Goal: Book appointment/travel/reservation

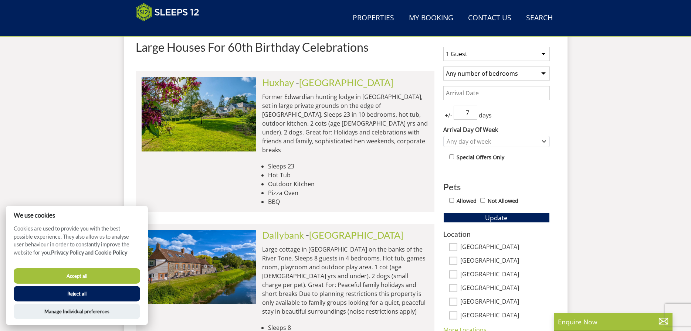
scroll to position [234, 0]
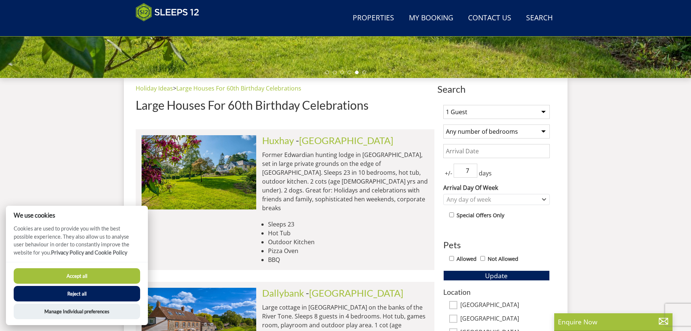
click at [443, 105] on select "1 Guest 2 Guests 3 Guests 4 Guests 5 Guests 6 Guests 7 Guests 8 Guests 9 Guests…" at bounding box center [496, 112] width 106 height 14
select select "16"
click option "16 Guests" at bounding box center [0, 0] width 0 height 0
click at [443, 125] on select "Any number of bedrooms 4 Bedrooms 5 Bedrooms 6 Bedrooms 7 Bedrooms 8 Bedrooms 9…" at bounding box center [496, 132] width 106 height 14
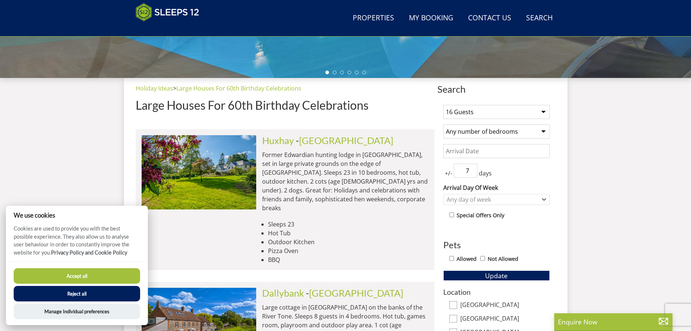
select select "8"
click option "8 Bedrooms" at bounding box center [0, 0] width 0 height 0
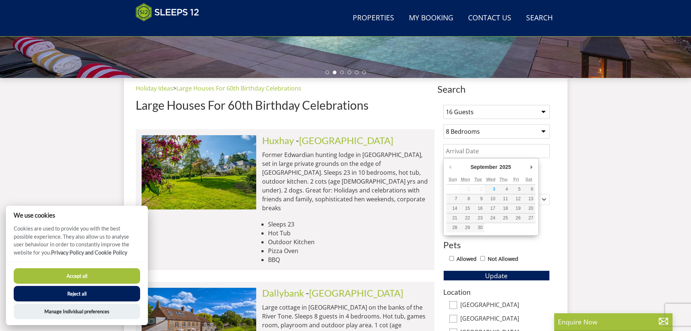
click at [474, 150] on input "Date" at bounding box center [496, 151] width 106 height 14
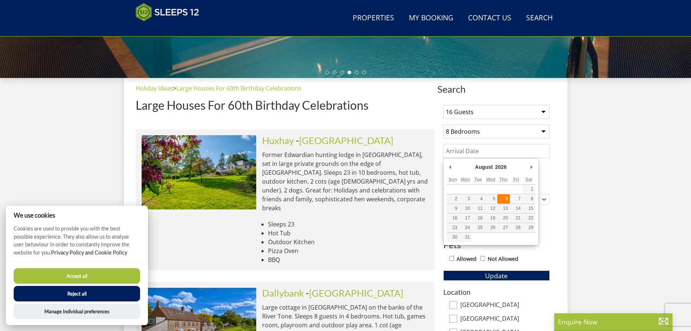
type input "[DATE]"
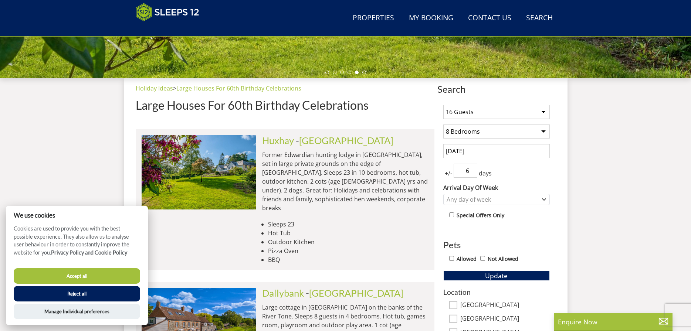
click at [473, 173] on input "6" at bounding box center [466, 171] width 24 height 14
click at [473, 173] on input "5" at bounding box center [466, 171] width 24 height 14
click at [473, 173] on input "4" at bounding box center [466, 171] width 24 height 14
click at [473, 173] on input "3" at bounding box center [466, 171] width 24 height 14
click at [472, 170] on input "4" at bounding box center [466, 171] width 24 height 14
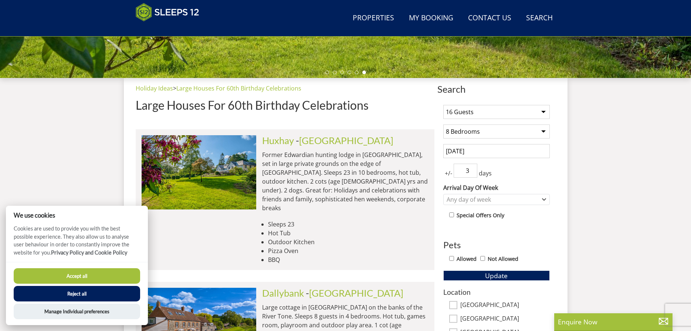
type input "3"
click at [471, 172] on input "3" at bounding box center [466, 171] width 24 height 14
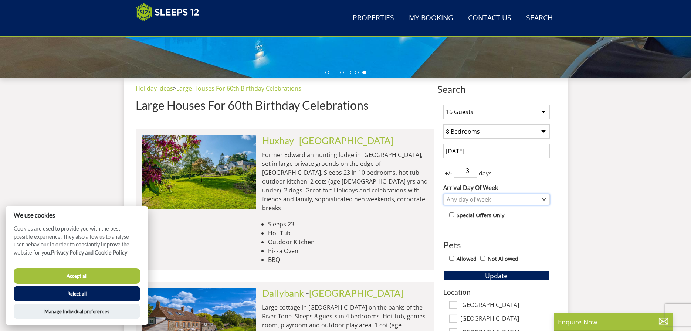
click at [476, 196] on div "Any day of week" at bounding box center [493, 200] width 96 height 8
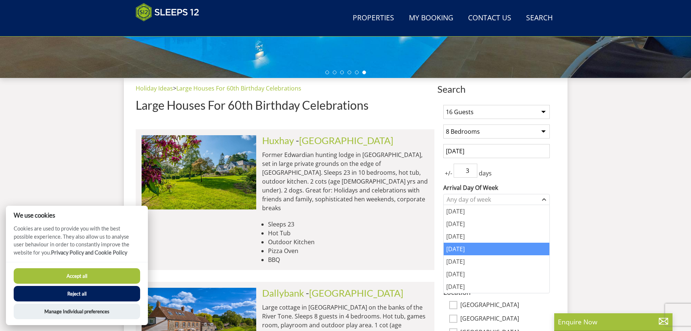
click at [469, 248] on div "[DATE]" at bounding box center [497, 249] width 106 height 13
click at [491, 259] on div "[DATE]" at bounding box center [497, 261] width 106 height 13
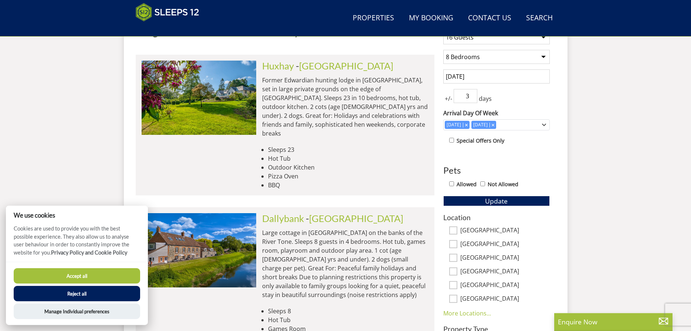
scroll to position [309, 0]
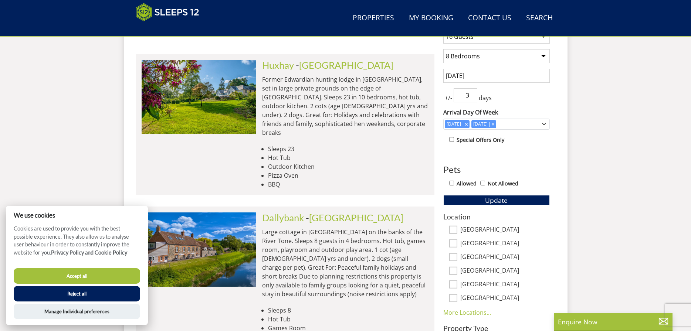
click at [452, 183] on input "Allowed" at bounding box center [451, 183] width 5 height 5
checkbox input "true"
click at [485, 184] on input "Not Allowed" at bounding box center [482, 183] width 5 height 5
checkbox input "true"
click at [455, 182] on div "Allowed Not Allowed" at bounding box center [499, 184] width 101 height 11
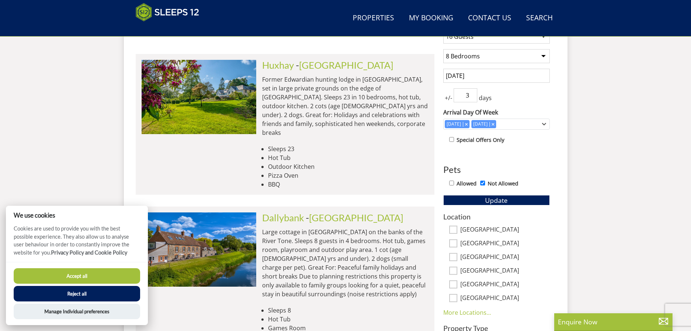
click at [452, 182] on input "Allowed" at bounding box center [451, 183] width 5 height 5
checkbox input "true"
checkbox input "false"
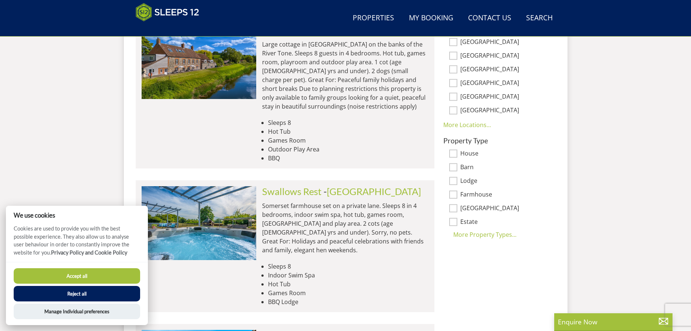
scroll to position [498, 0]
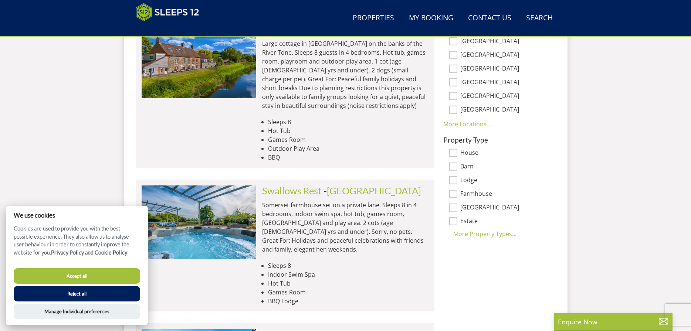
click at [452, 156] on input "House" at bounding box center [453, 153] width 8 height 8
checkbox input "true"
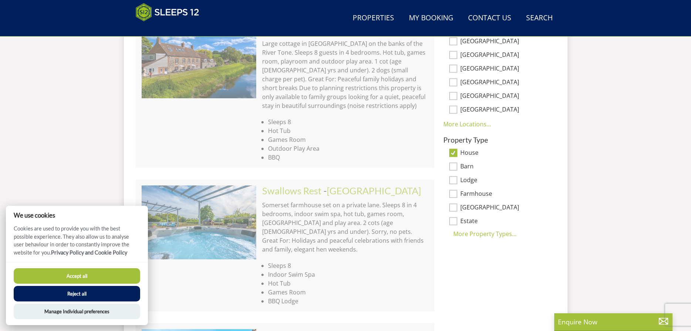
click at [453, 165] on input "Barn" at bounding box center [453, 167] width 8 height 8
checkbox input "true"
click at [453, 174] on div "Property Type House Barn Lodge Farmhouse [GEOGRAPHIC_DATA] Estate [GEOGRAPHIC_D…" at bounding box center [496, 187] width 106 height 102
click at [454, 182] on input "Lodge" at bounding box center [453, 180] width 8 height 8
checkbox input "true"
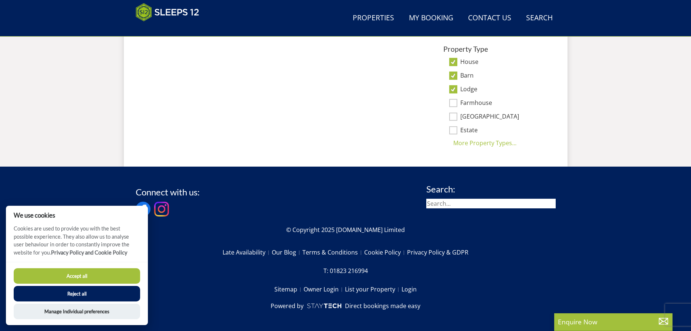
click at [452, 103] on input "Farmhouse" at bounding box center [453, 103] width 8 height 8
checkbox input "true"
click at [453, 121] on div "Property Type House Barn Lodge Farmhouse [GEOGRAPHIC_DATA] Estate [GEOGRAPHIC_D…" at bounding box center [496, 96] width 106 height 102
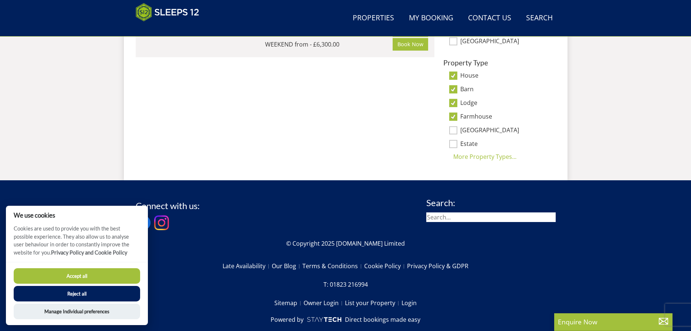
click at [451, 142] on input "Estate" at bounding box center [453, 144] width 8 height 8
checkbox input "true"
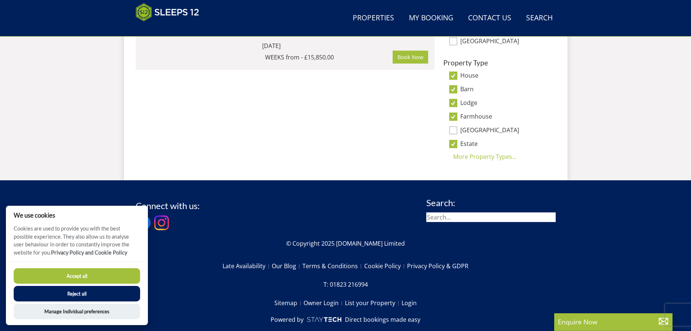
click at [456, 132] on input "[GEOGRAPHIC_DATA]" at bounding box center [453, 130] width 8 height 8
checkbox input "true"
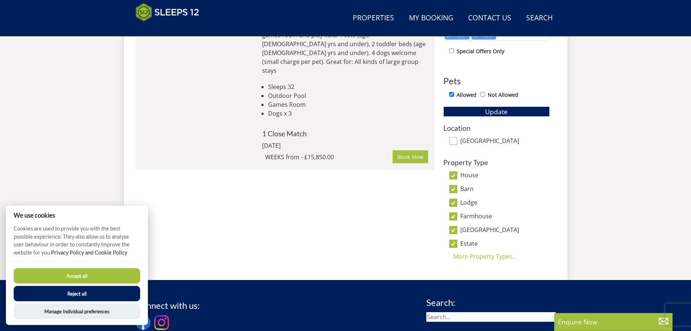
scroll to position [384, 0]
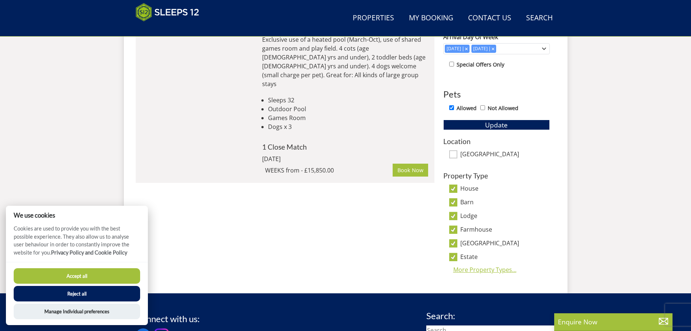
click at [475, 271] on div "More Property Types..." at bounding box center [496, 269] width 106 height 9
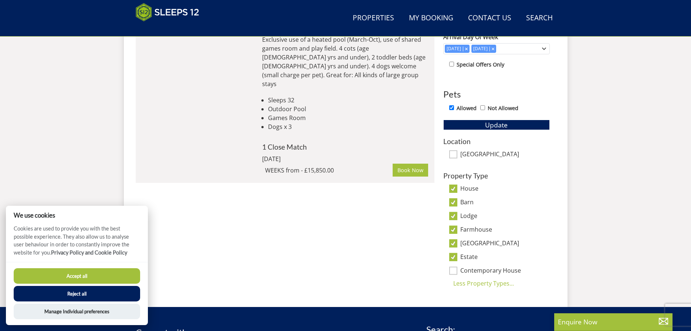
click at [459, 270] on div "Contemporary House" at bounding box center [496, 271] width 106 height 8
click at [454, 269] on input "Contemporary House" at bounding box center [453, 271] width 8 height 8
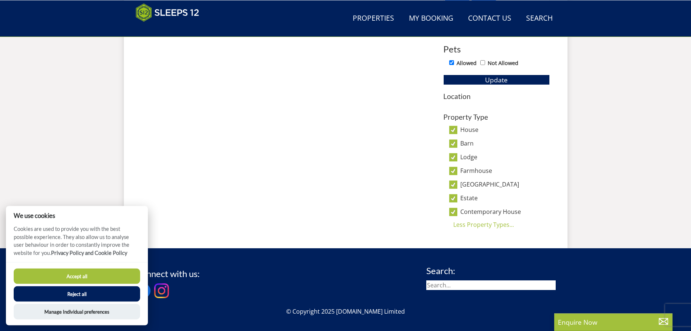
scroll to position [460, 0]
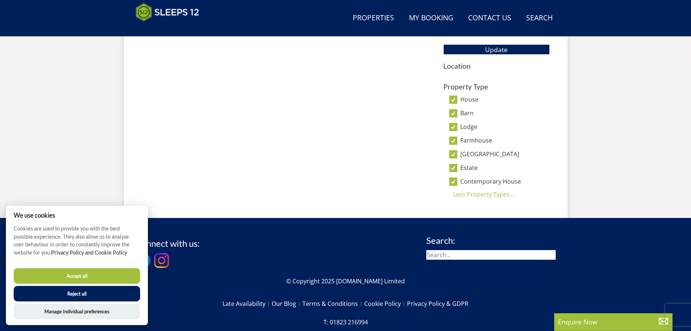
click at [455, 183] on input "Contemporary House" at bounding box center [453, 182] width 8 height 8
checkbox input "false"
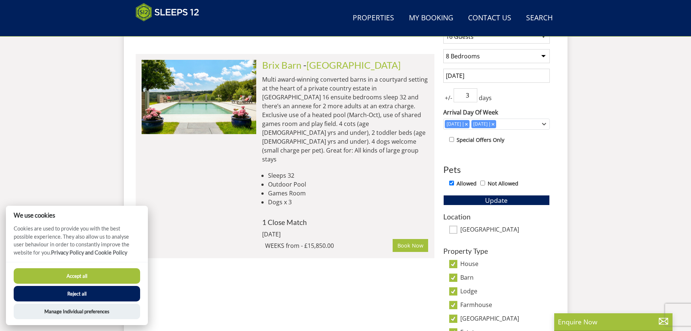
scroll to position [384, 0]
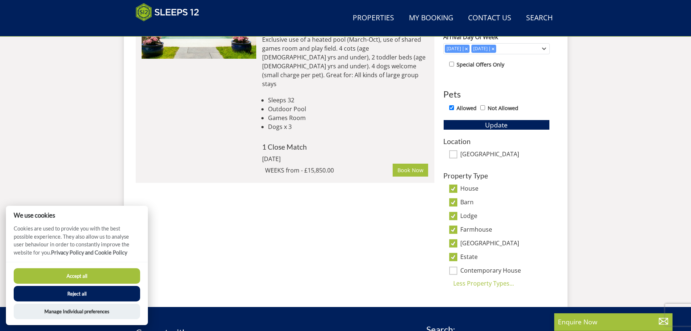
click at [455, 257] on input "Estate" at bounding box center [453, 257] width 8 height 8
checkbox input "false"
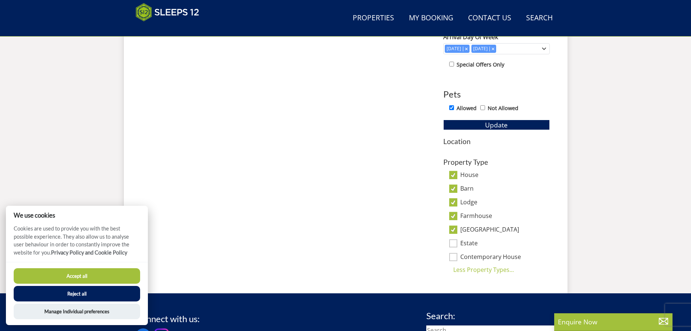
click at [455, 230] on input "[GEOGRAPHIC_DATA]" at bounding box center [453, 230] width 8 height 8
checkbox input "false"
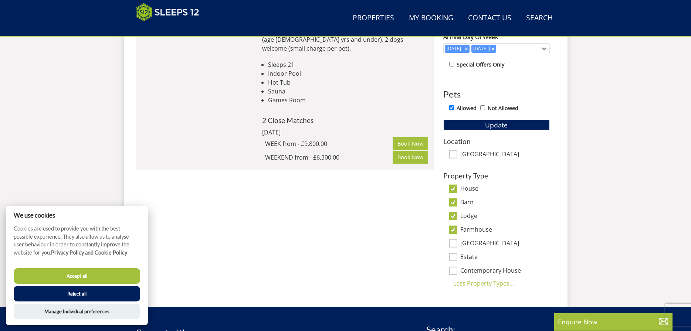
click at [455, 215] on input "Lodge" at bounding box center [453, 216] width 8 height 8
checkbox input "false"
click at [455, 231] on input "Farmhouse" at bounding box center [453, 230] width 8 height 8
checkbox input "false"
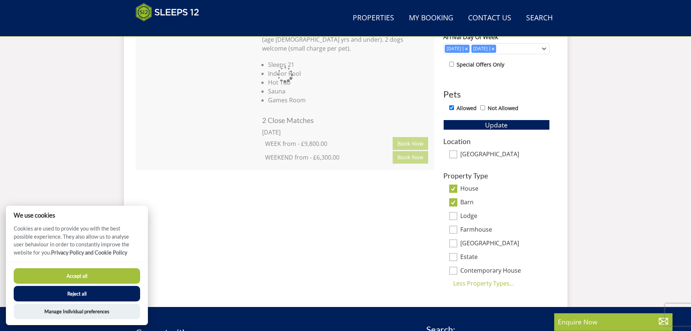
click at [454, 203] on input "Barn" at bounding box center [453, 202] width 8 height 8
checkbox input "false"
click at [455, 190] on input "House" at bounding box center [453, 189] width 8 height 8
checkbox input "false"
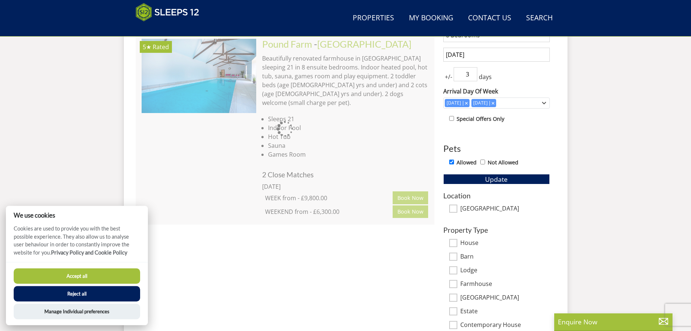
scroll to position [271, 0]
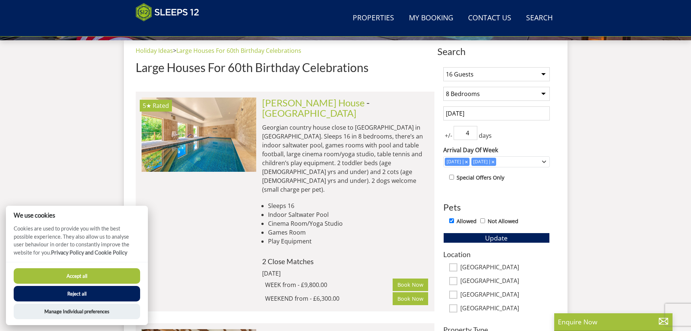
type input "4"
click at [471, 130] on input "4" at bounding box center [466, 133] width 24 height 14
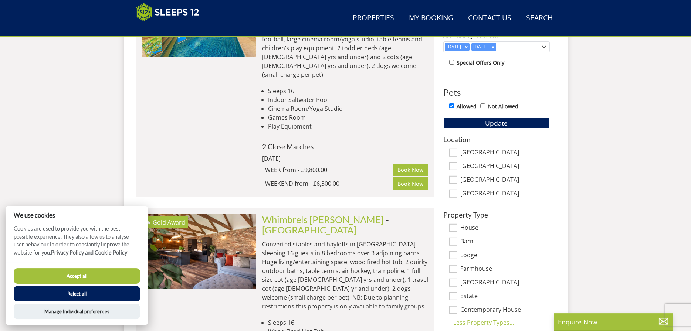
scroll to position [422, 0]
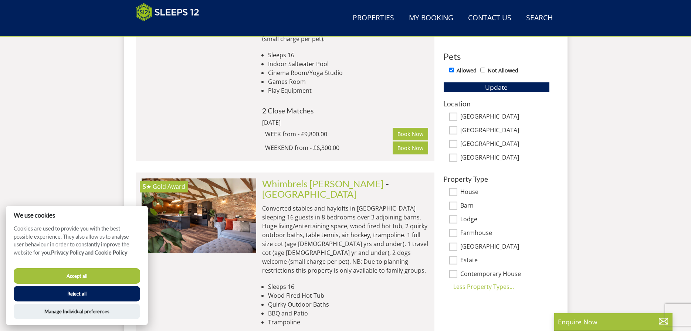
click at [484, 70] on input "Not Allowed" at bounding box center [482, 70] width 5 height 5
checkbox input "true"
checkbox input "false"
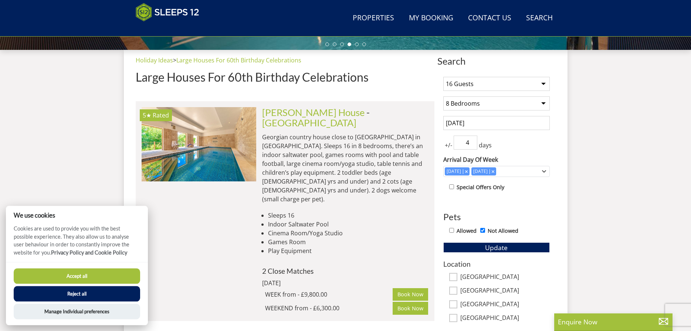
scroll to position [234, 0]
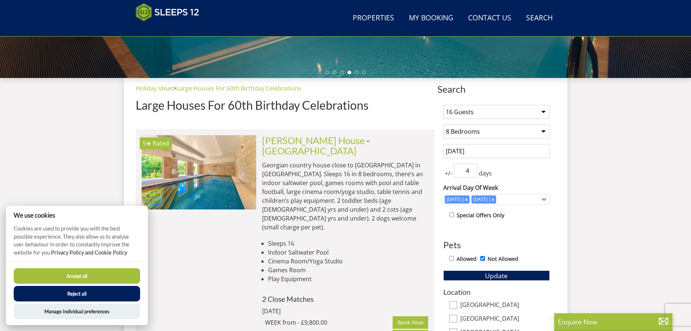
click at [485, 256] on input "Not Allowed" at bounding box center [482, 258] width 5 height 5
checkbox input "false"
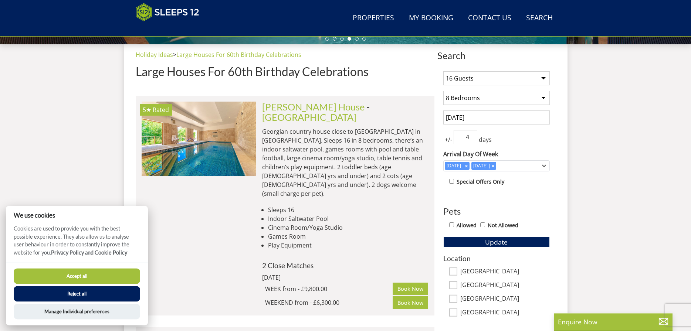
scroll to position [309, 0]
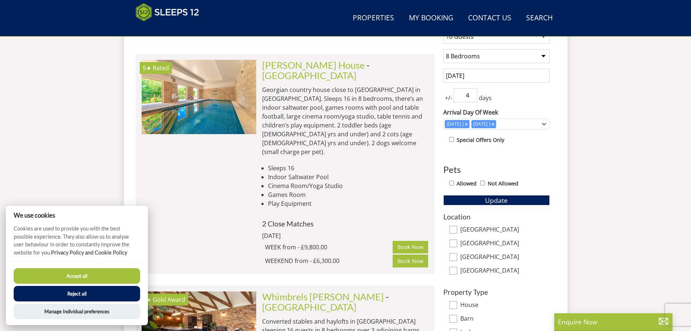
click at [489, 200] on span "Update" at bounding box center [496, 200] width 23 height 9
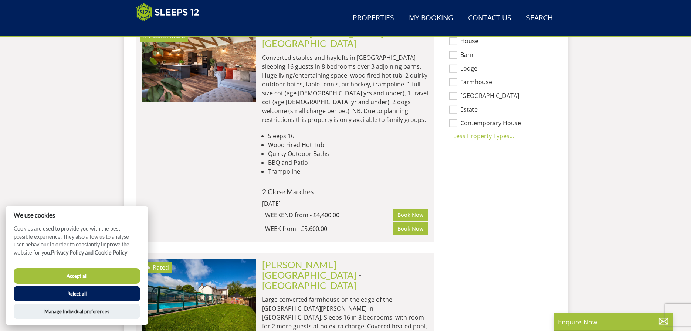
scroll to position [498, 0]
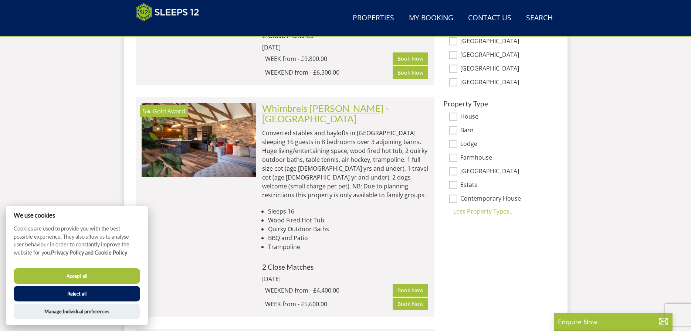
click at [293, 103] on link "Whimbrels [PERSON_NAME]" at bounding box center [323, 108] width 122 height 11
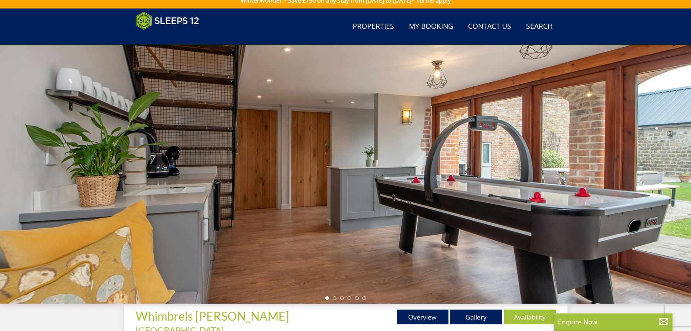
scroll to position [7, 0]
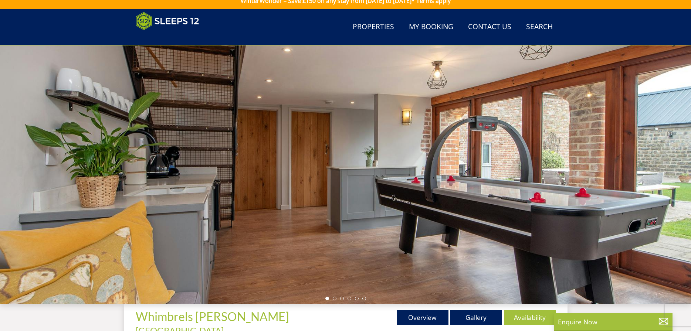
click at [647, 173] on div at bounding box center [345, 174] width 691 height 259
click at [334, 298] on li at bounding box center [335, 299] width 4 height 4
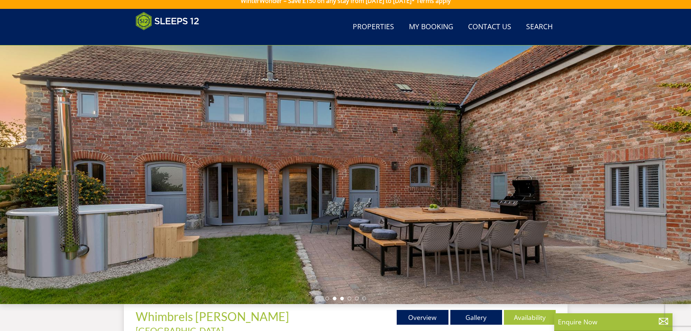
click at [342, 299] on li at bounding box center [342, 299] width 4 height 4
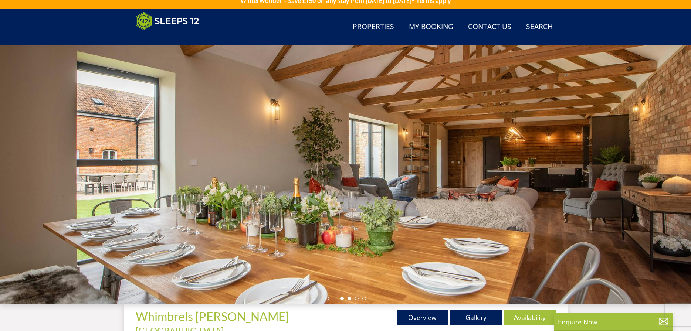
click at [350, 299] on li at bounding box center [349, 299] width 4 height 4
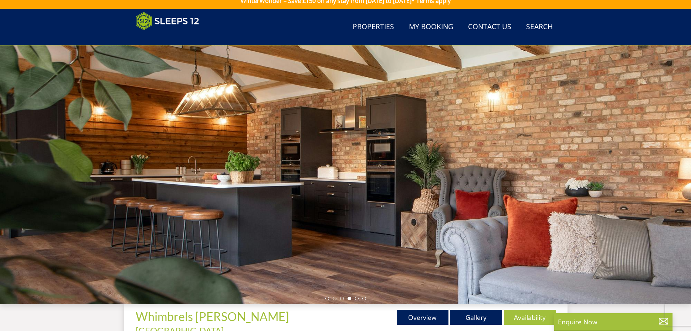
click at [355, 297] on ul at bounding box center [345, 299] width 41 height 4
click at [357, 299] on li at bounding box center [357, 299] width 4 height 4
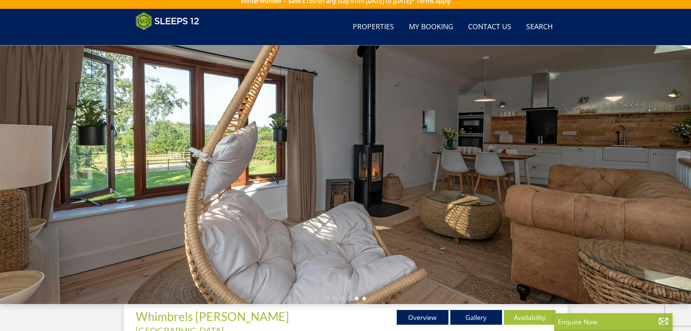
click at [364, 300] on li at bounding box center [364, 299] width 4 height 4
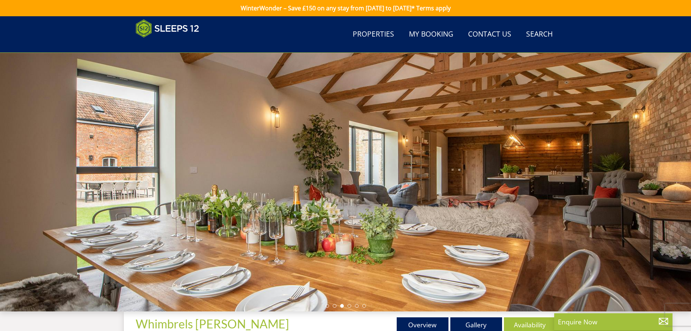
scroll to position [120, 0]
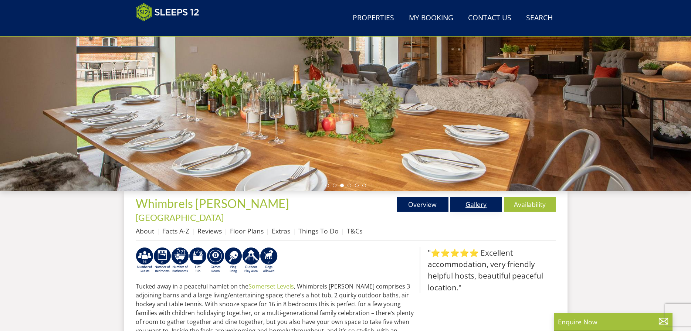
click at [479, 204] on link "Gallery" at bounding box center [476, 204] width 52 height 15
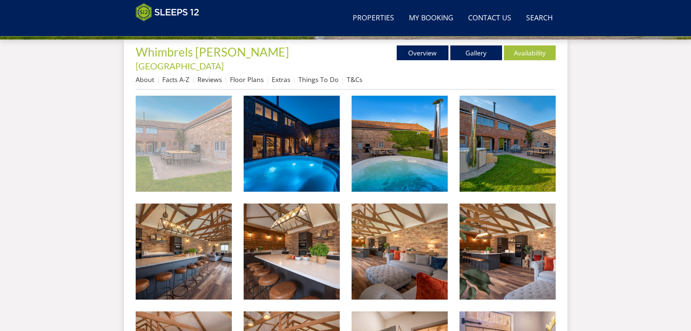
scroll to position [234, 0]
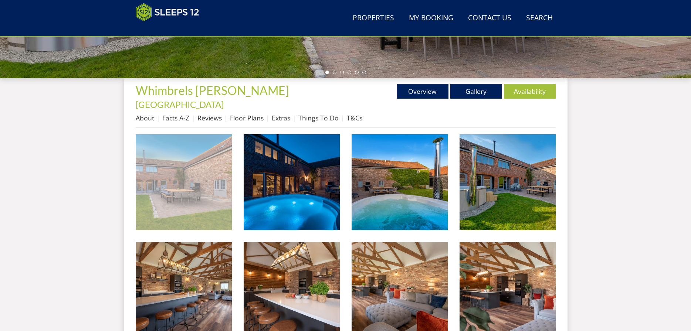
click at [183, 183] on img at bounding box center [184, 182] width 96 height 96
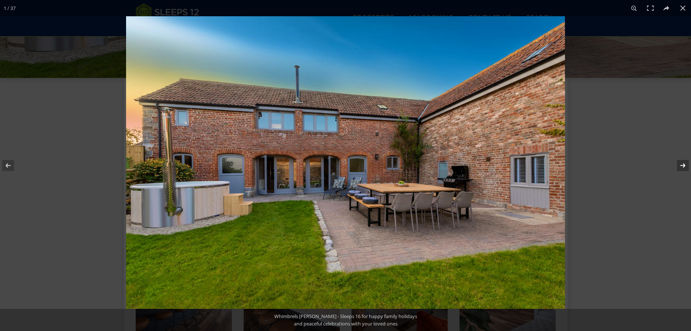
click at [682, 164] on button at bounding box center [678, 165] width 26 height 37
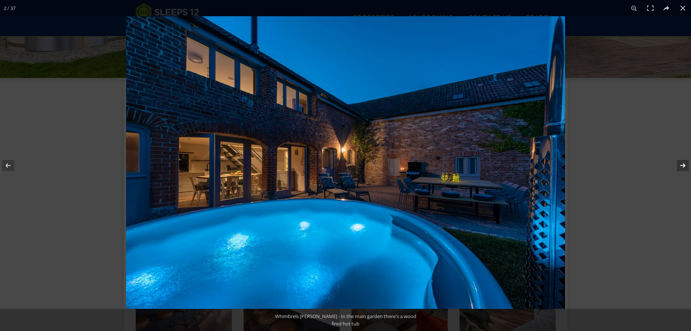
click at [682, 164] on button at bounding box center [678, 165] width 26 height 37
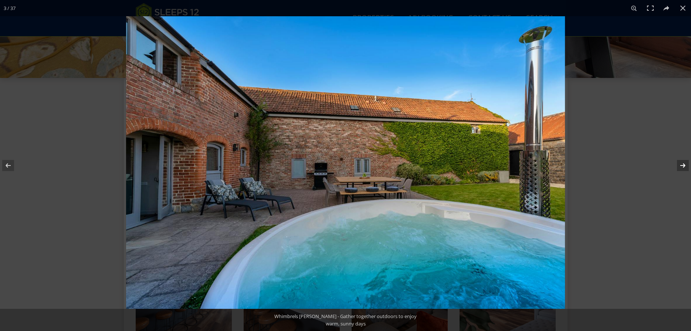
click at [682, 164] on button at bounding box center [678, 165] width 26 height 37
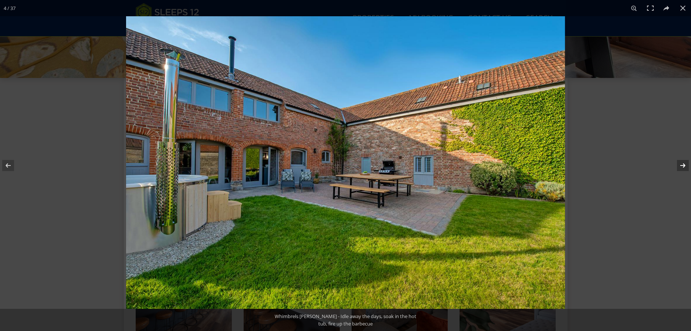
click at [682, 164] on button at bounding box center [678, 165] width 26 height 37
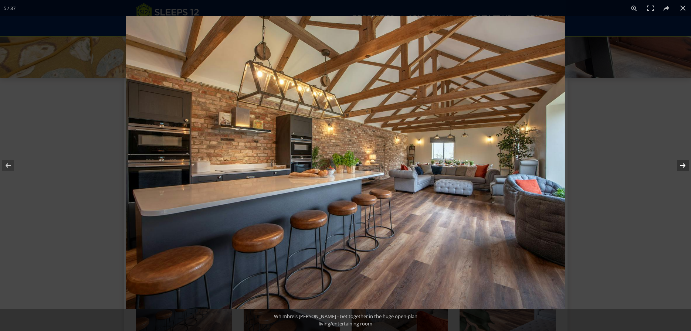
click at [682, 164] on button at bounding box center [678, 165] width 26 height 37
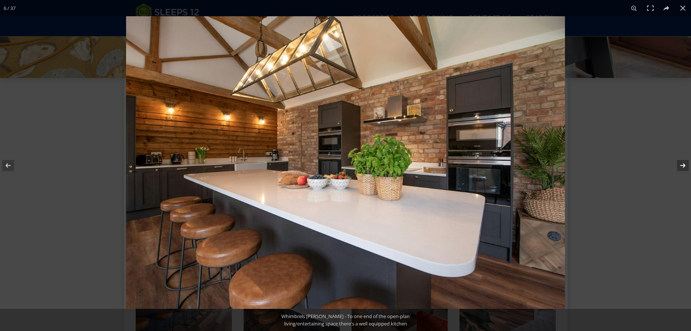
click at [682, 164] on button at bounding box center [678, 165] width 26 height 37
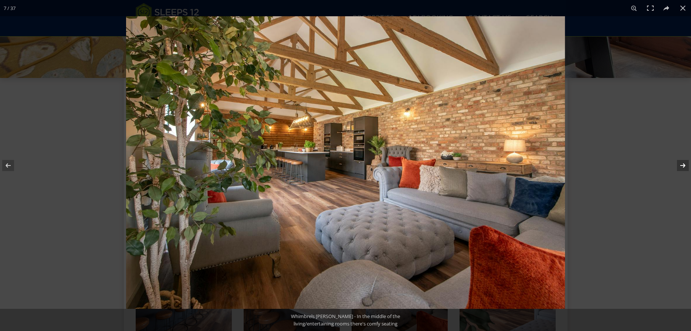
click at [682, 164] on button at bounding box center [678, 165] width 26 height 37
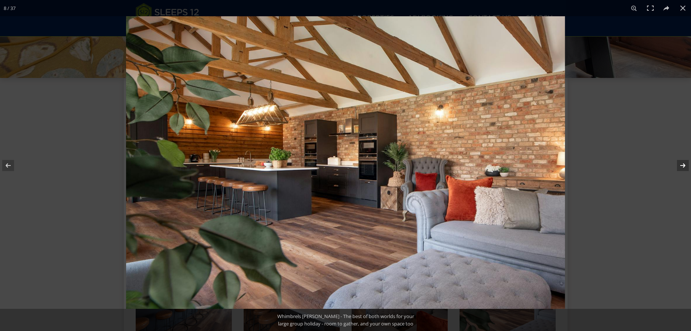
click at [682, 164] on button at bounding box center [678, 165] width 26 height 37
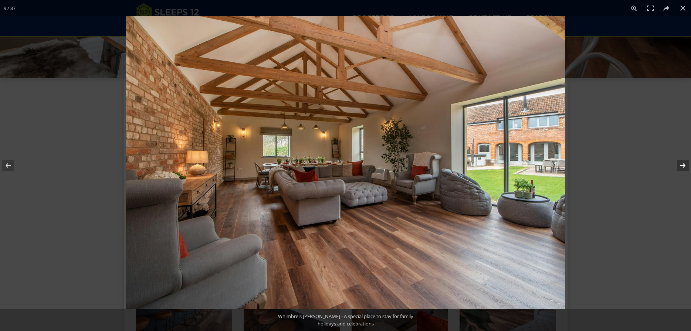
click at [682, 164] on button at bounding box center [678, 165] width 26 height 37
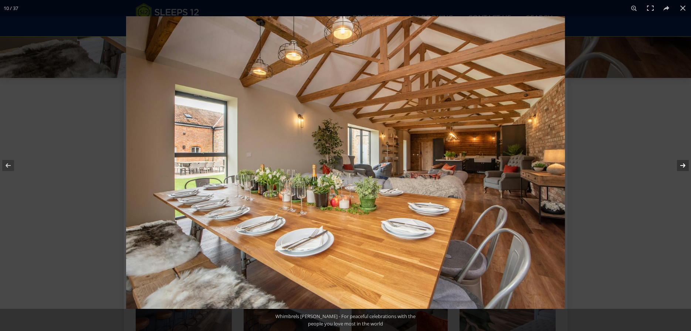
click at [682, 164] on button at bounding box center [678, 165] width 26 height 37
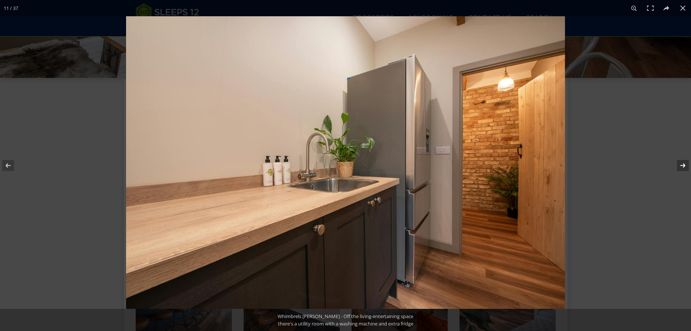
click at [682, 164] on button at bounding box center [678, 165] width 26 height 37
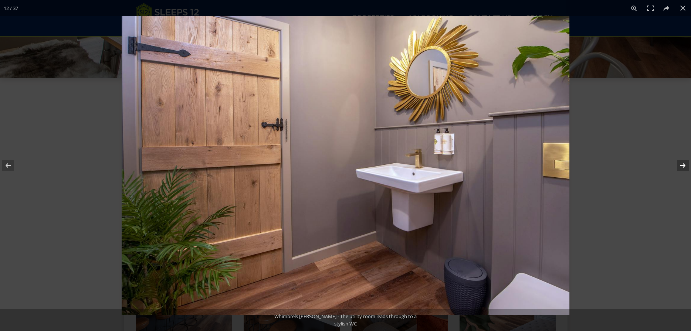
click at [682, 164] on button at bounding box center [678, 165] width 26 height 37
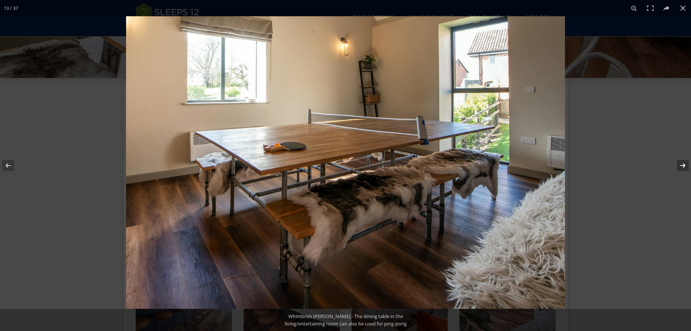
click at [682, 164] on button at bounding box center [678, 165] width 26 height 37
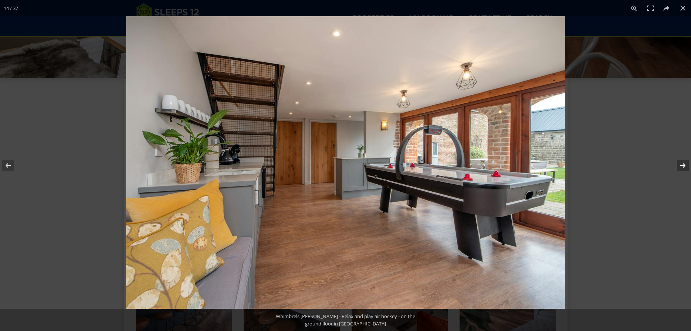
click at [682, 164] on button at bounding box center [678, 165] width 26 height 37
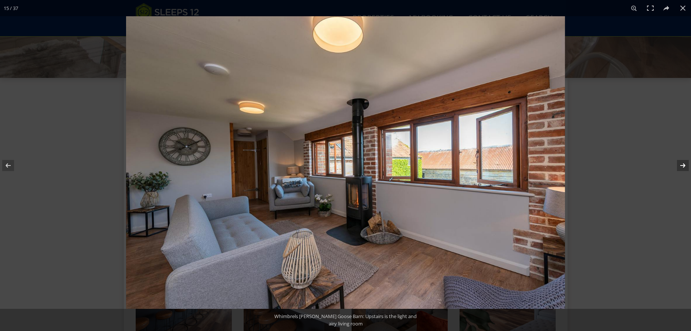
click at [682, 164] on button at bounding box center [678, 165] width 26 height 37
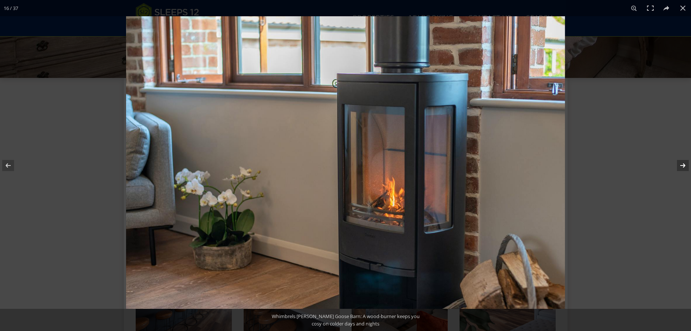
click at [682, 164] on button at bounding box center [678, 165] width 26 height 37
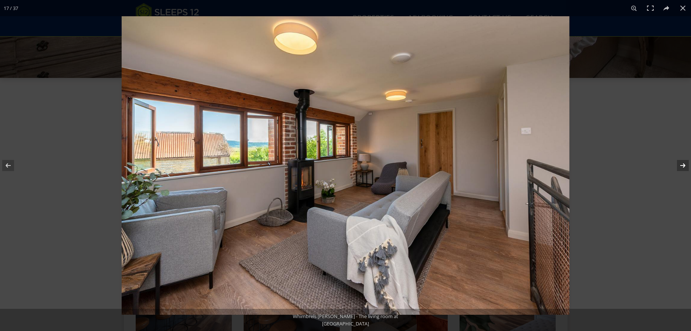
click at [682, 164] on button at bounding box center [678, 165] width 26 height 37
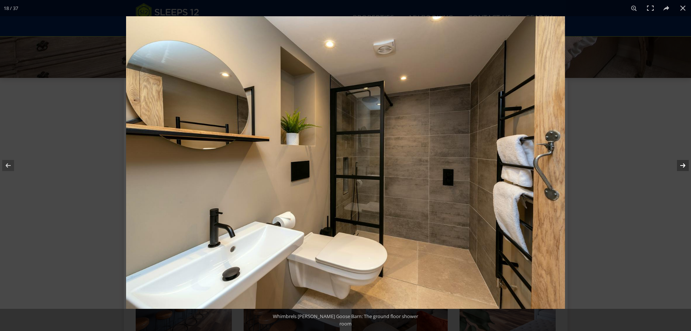
click at [682, 164] on button at bounding box center [678, 165] width 26 height 37
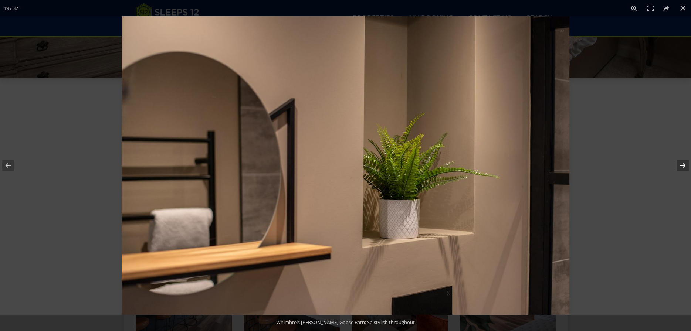
click at [682, 164] on button at bounding box center [678, 165] width 26 height 37
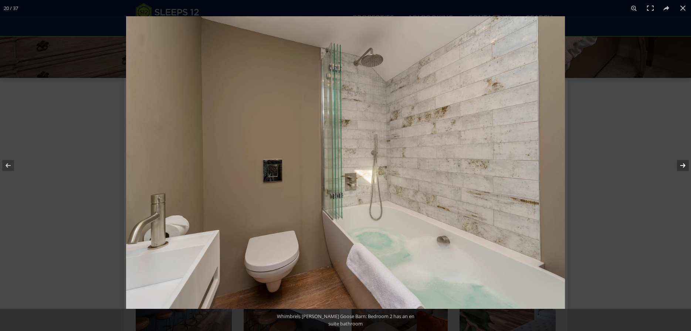
click at [682, 164] on button at bounding box center [678, 165] width 26 height 37
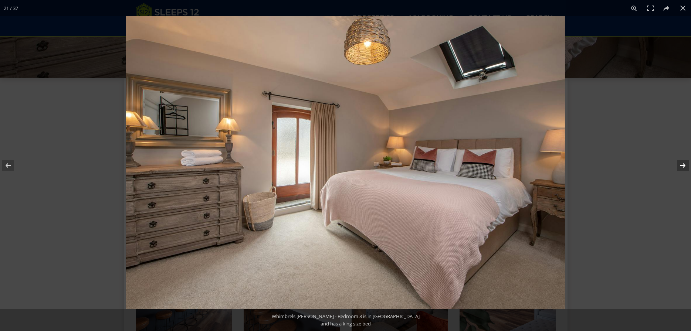
click at [682, 164] on button at bounding box center [678, 165] width 26 height 37
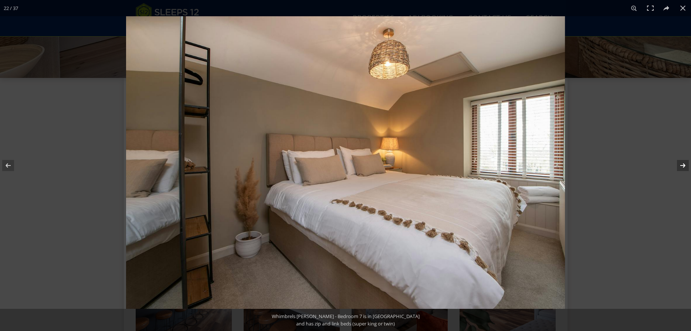
click at [682, 164] on button at bounding box center [678, 165] width 26 height 37
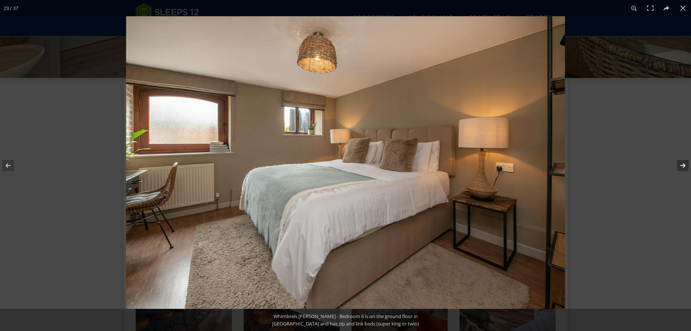
click at [682, 164] on button at bounding box center [678, 165] width 26 height 37
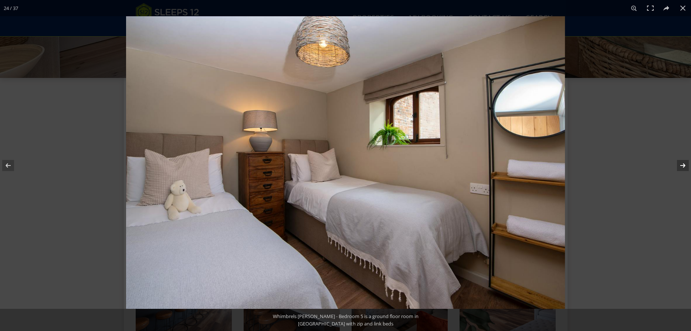
click at [682, 164] on button at bounding box center [678, 165] width 26 height 37
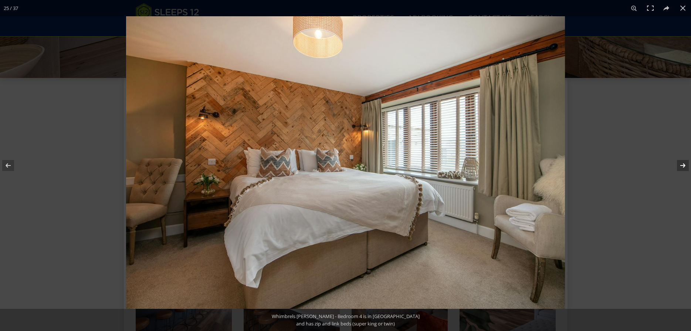
click at [682, 164] on button at bounding box center [678, 165] width 26 height 37
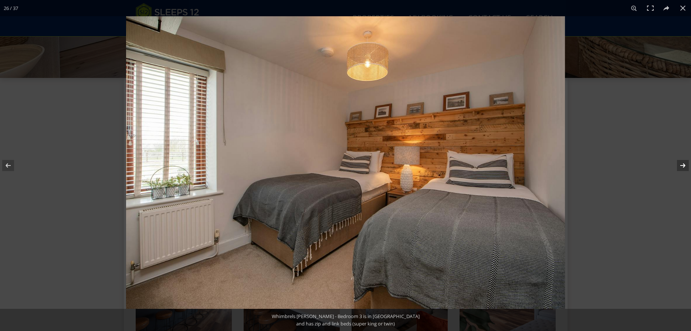
click at [682, 164] on button at bounding box center [678, 165] width 26 height 37
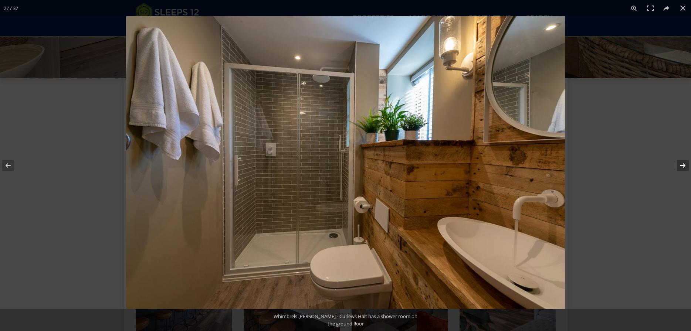
click at [682, 164] on button at bounding box center [678, 165] width 26 height 37
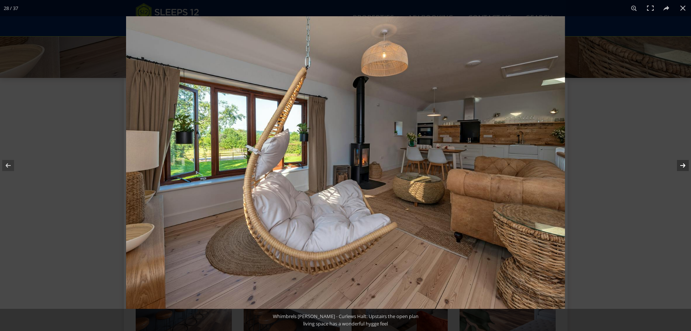
click at [682, 164] on button at bounding box center [678, 165] width 26 height 37
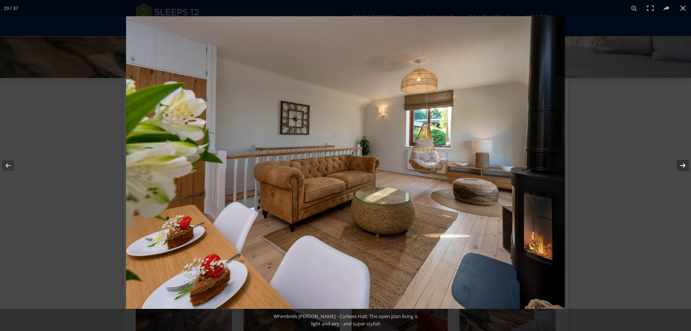
click at [682, 164] on button at bounding box center [678, 165] width 26 height 37
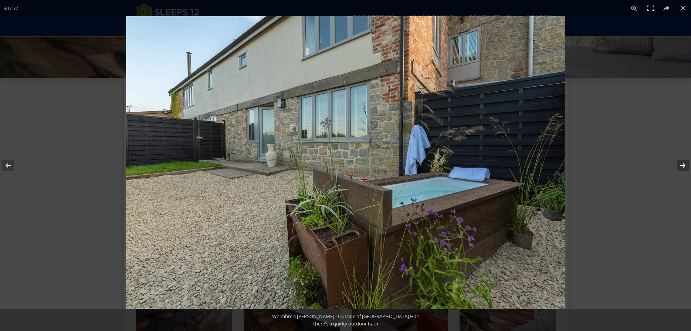
click at [682, 164] on button at bounding box center [678, 165] width 26 height 37
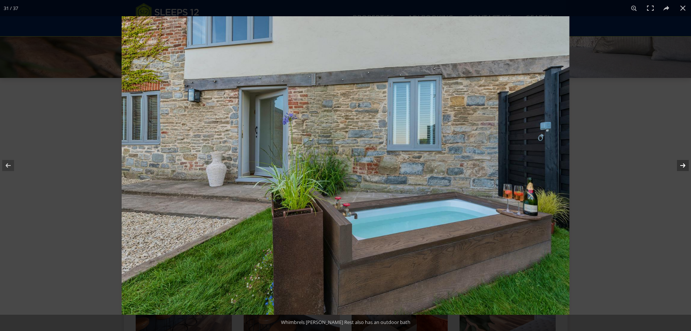
click at [685, 167] on button at bounding box center [678, 165] width 26 height 37
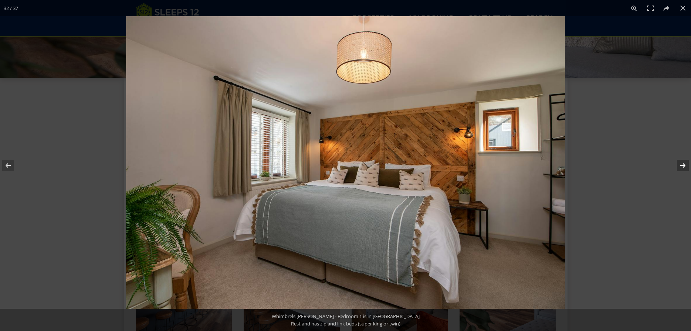
click at [685, 167] on button at bounding box center [678, 165] width 26 height 37
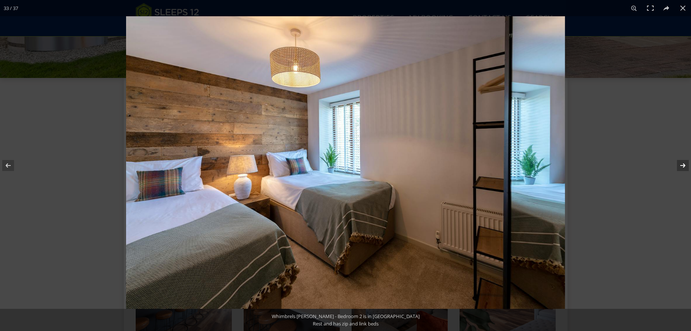
click at [685, 167] on button at bounding box center [678, 165] width 26 height 37
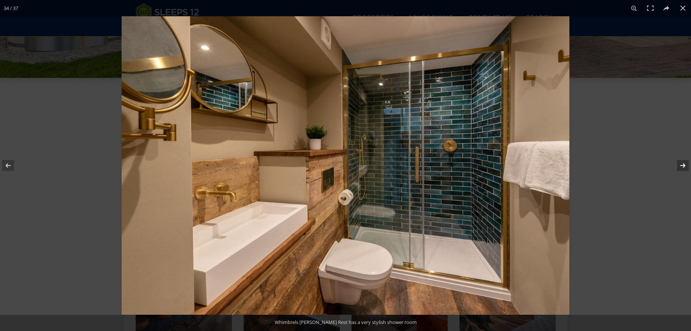
click at [685, 167] on button at bounding box center [678, 165] width 26 height 37
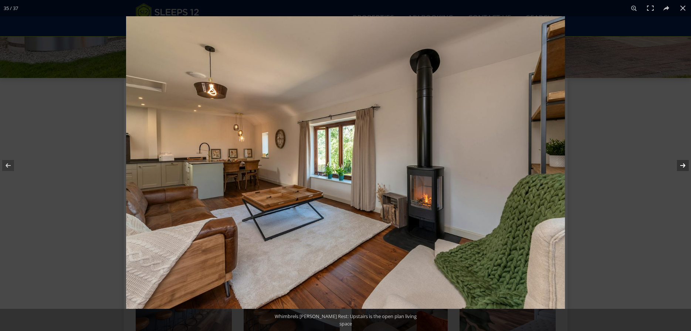
click at [685, 164] on button at bounding box center [678, 165] width 26 height 37
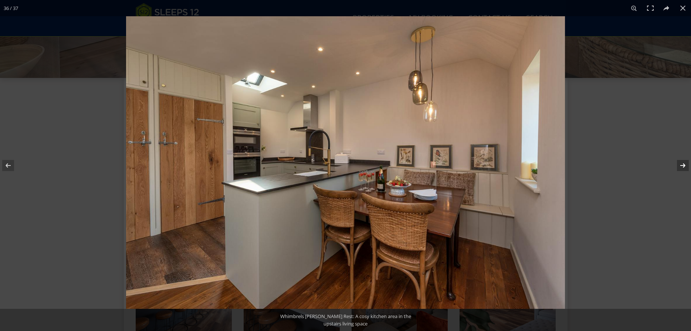
click at [682, 166] on button at bounding box center [678, 165] width 26 height 37
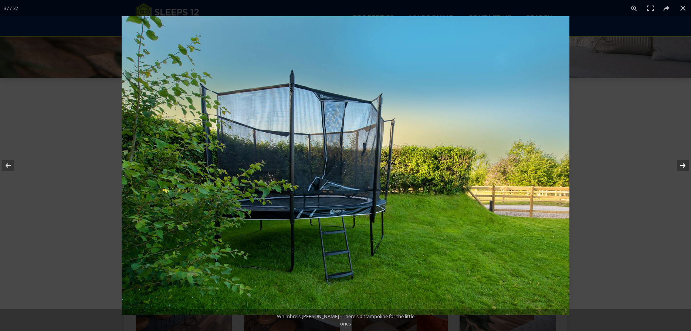
click at [682, 166] on button at bounding box center [678, 165] width 26 height 37
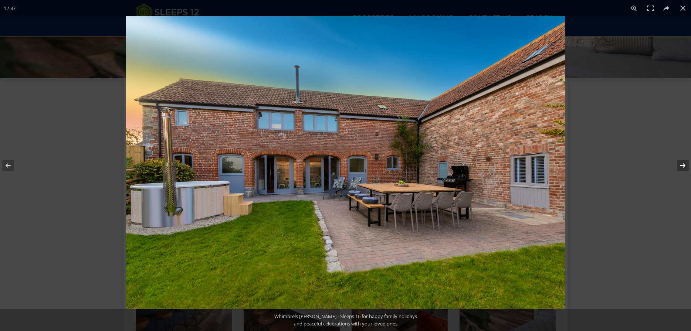
click at [682, 166] on button at bounding box center [678, 165] width 26 height 37
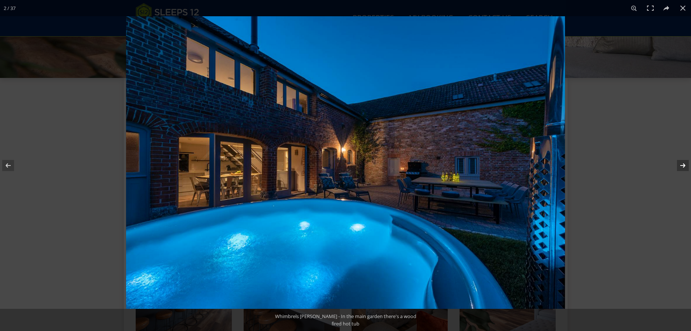
click at [682, 166] on button at bounding box center [678, 165] width 26 height 37
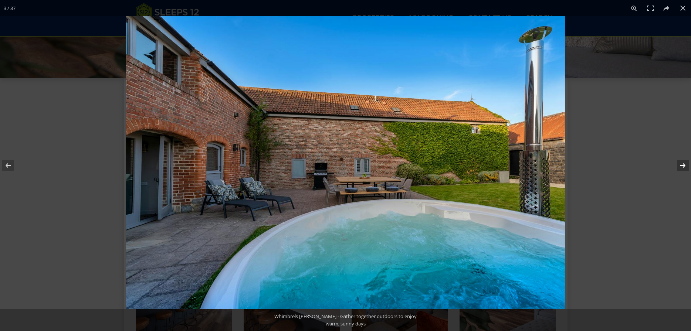
click at [682, 166] on button at bounding box center [678, 165] width 26 height 37
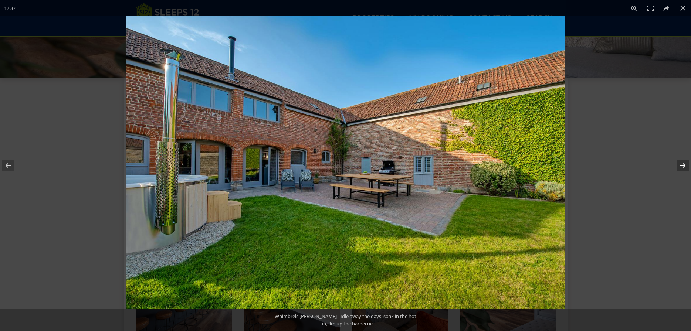
click at [682, 166] on button at bounding box center [678, 165] width 26 height 37
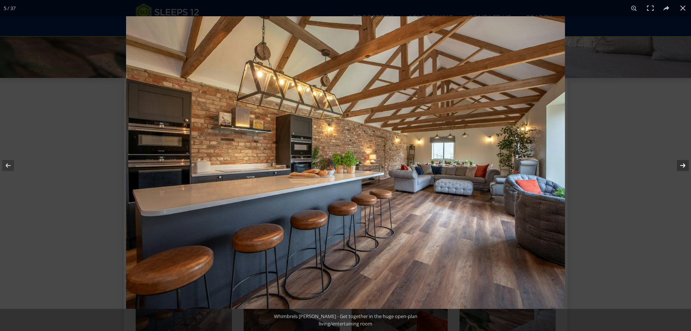
click at [682, 166] on button at bounding box center [678, 165] width 26 height 37
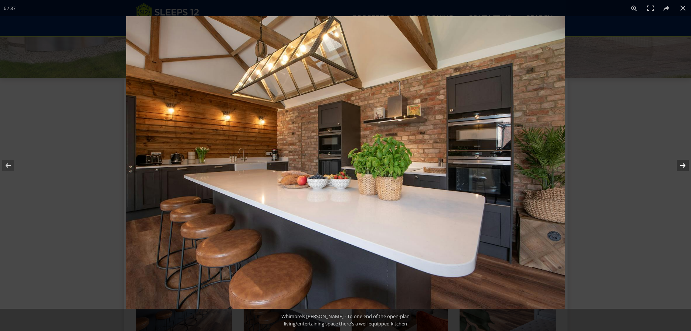
click at [682, 166] on button at bounding box center [678, 165] width 26 height 37
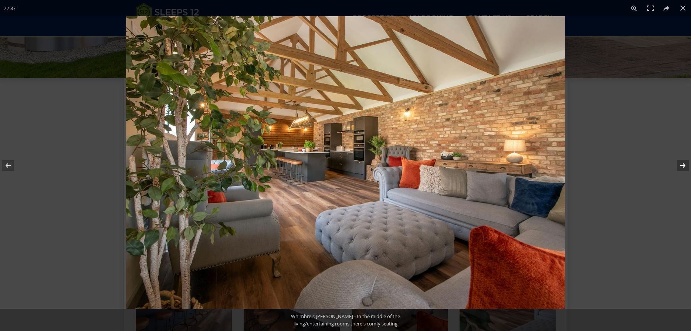
click at [682, 166] on button at bounding box center [678, 165] width 26 height 37
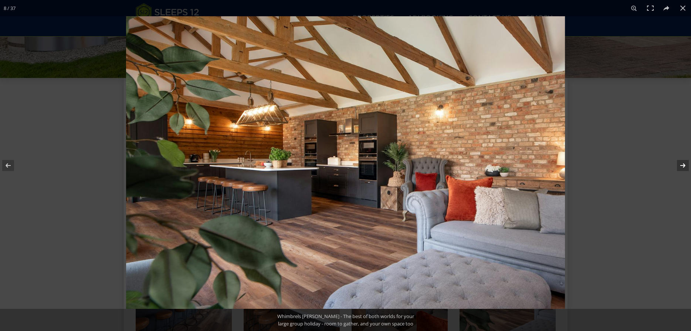
click at [682, 166] on button at bounding box center [678, 165] width 26 height 37
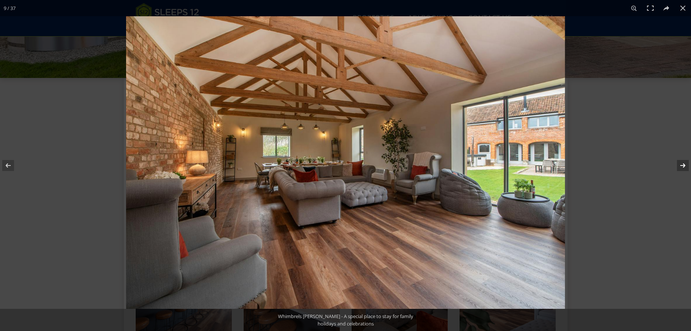
click at [682, 166] on button at bounding box center [678, 165] width 26 height 37
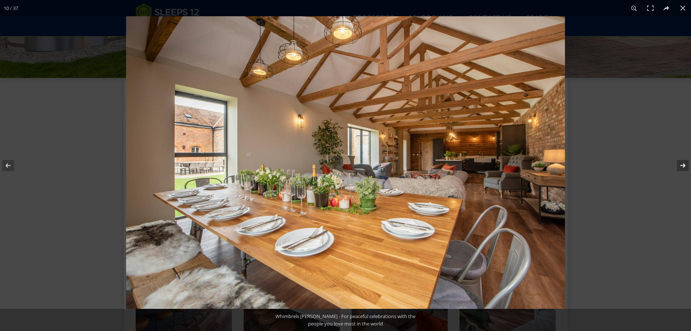
click at [682, 166] on button at bounding box center [678, 165] width 26 height 37
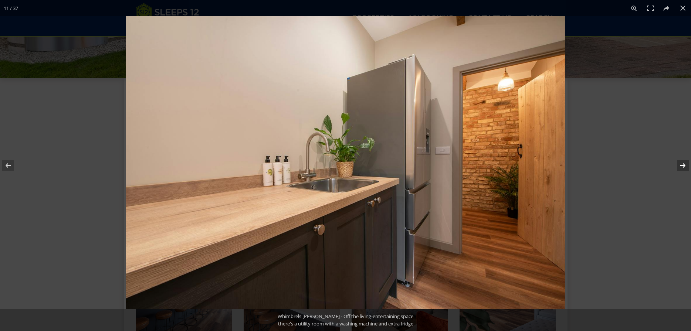
click at [682, 166] on button at bounding box center [678, 165] width 26 height 37
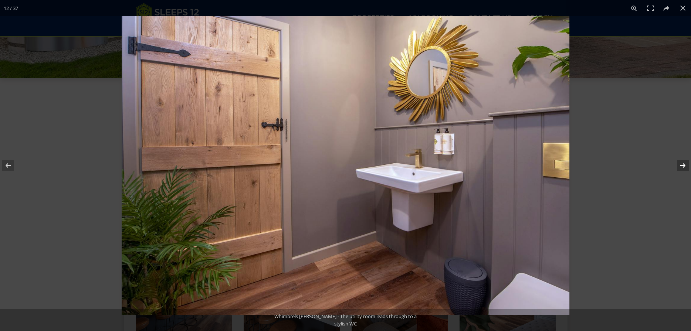
click at [682, 166] on button at bounding box center [678, 165] width 26 height 37
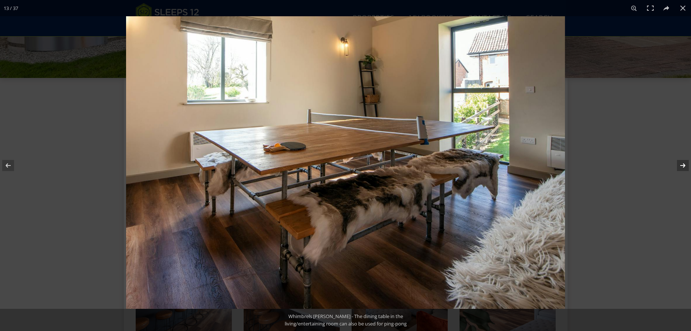
click at [682, 166] on button at bounding box center [678, 165] width 26 height 37
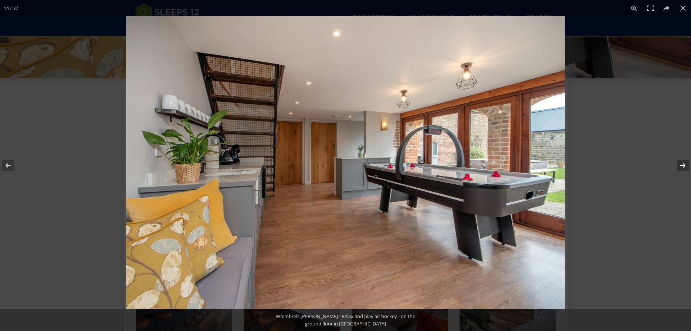
click at [682, 166] on button at bounding box center [678, 165] width 26 height 37
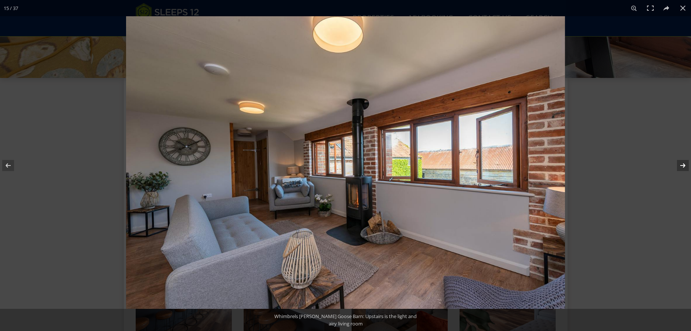
click at [682, 166] on button at bounding box center [678, 165] width 26 height 37
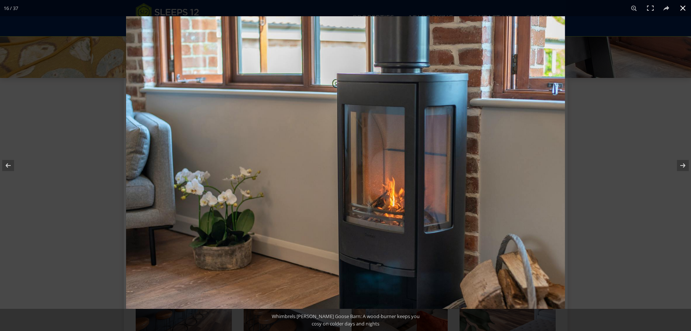
click at [681, 6] on button at bounding box center [683, 8] width 16 height 16
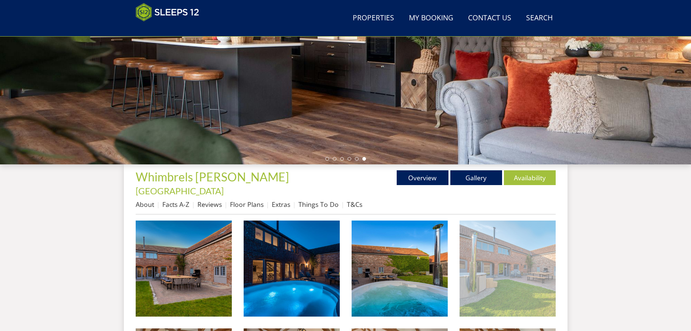
scroll to position [158, 0]
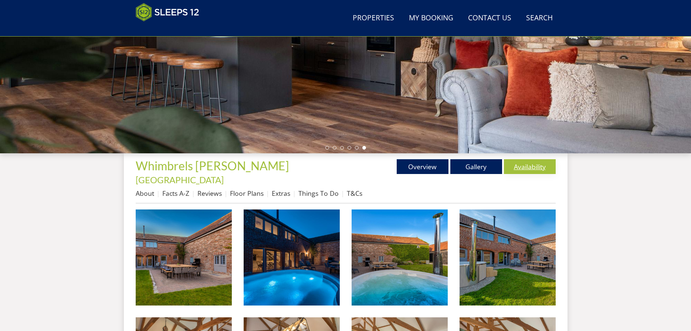
click at [530, 169] on link "Availability" at bounding box center [530, 166] width 52 height 15
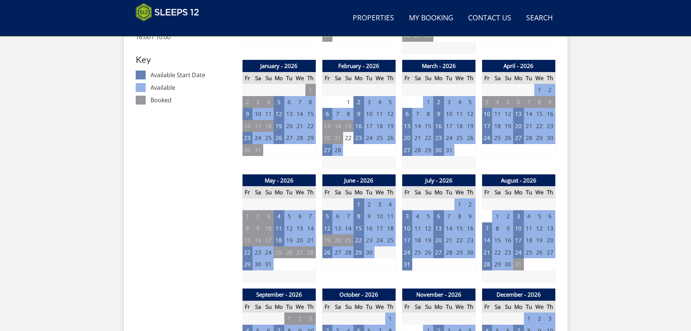
scroll to position [535, 0]
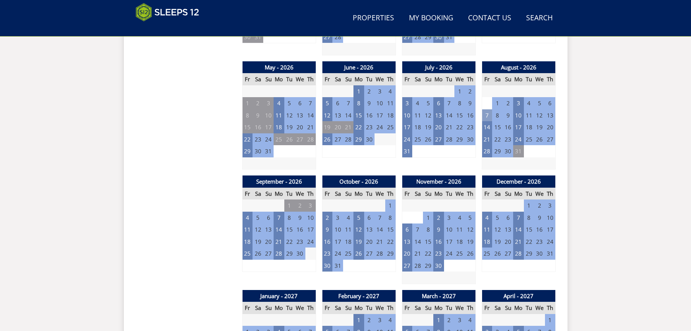
click at [486, 109] on td "7" at bounding box center [487, 115] width 10 height 12
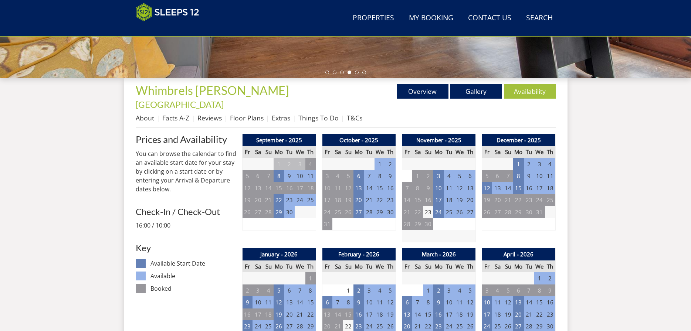
scroll to position [45, 0]
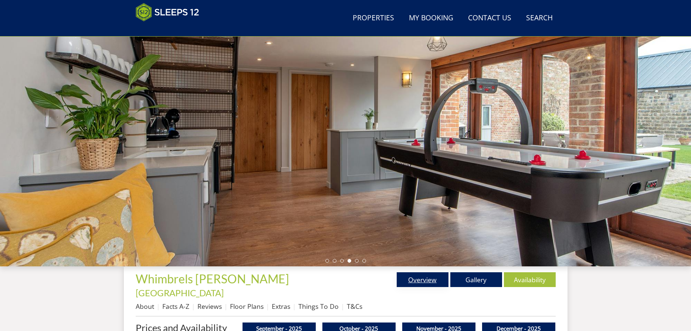
click at [431, 281] on link "Overview" at bounding box center [423, 279] width 52 height 15
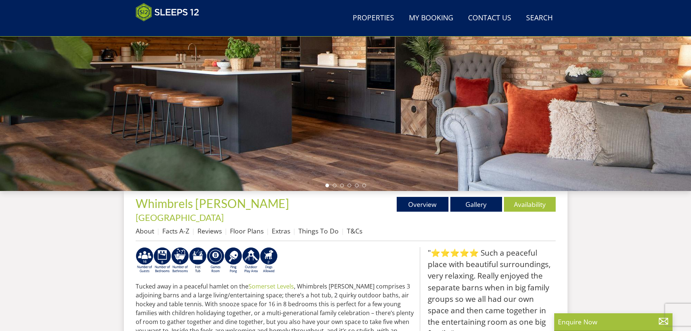
scroll to position [271, 0]
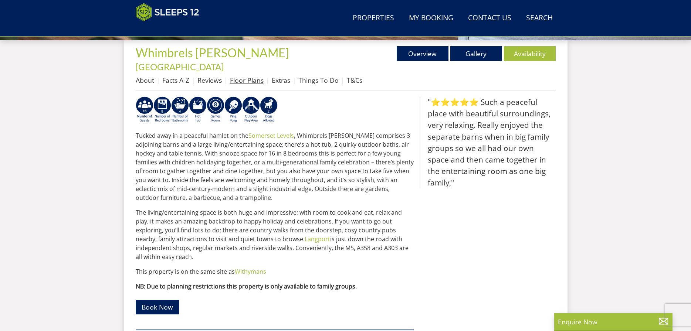
click at [245, 76] on link "Floor Plans" at bounding box center [247, 80] width 34 height 9
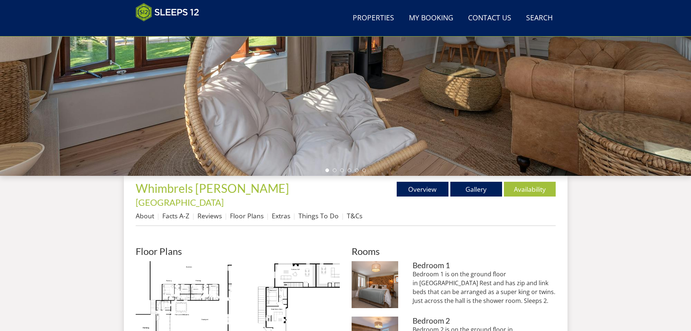
scroll to position [309, 0]
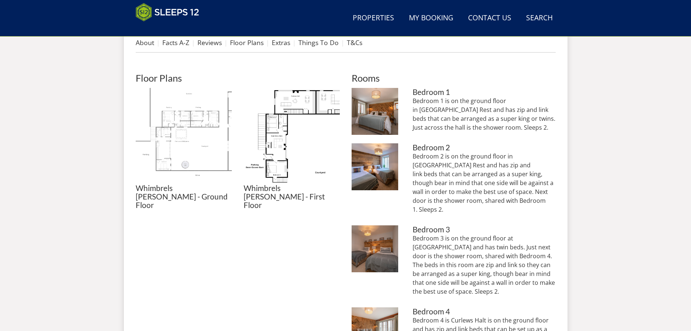
click at [193, 146] on img at bounding box center [184, 136] width 96 height 96
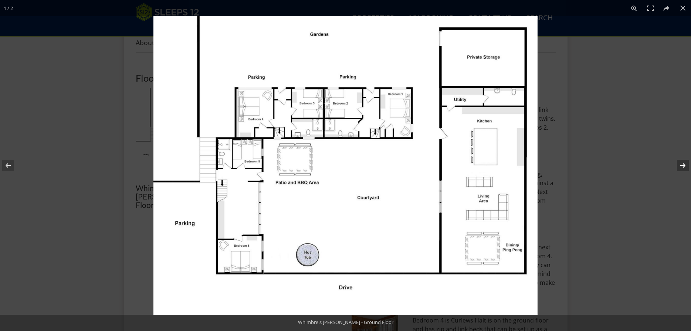
click at [680, 164] on button at bounding box center [678, 165] width 26 height 37
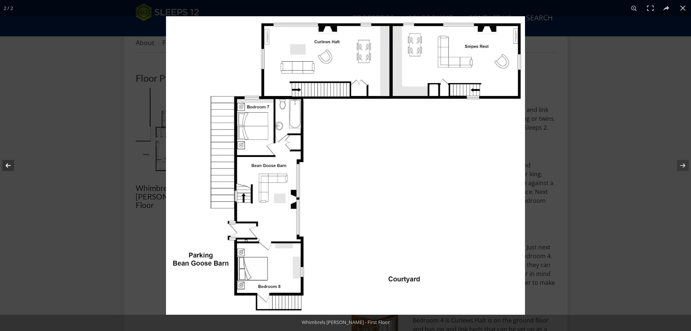
click at [6, 166] on button at bounding box center [13, 165] width 26 height 37
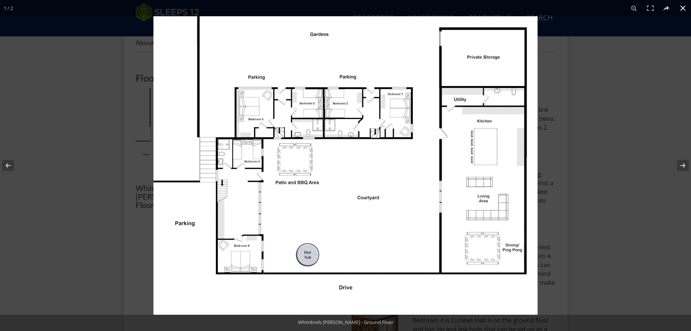
click at [595, 110] on div at bounding box center [498, 181] width 691 height 331
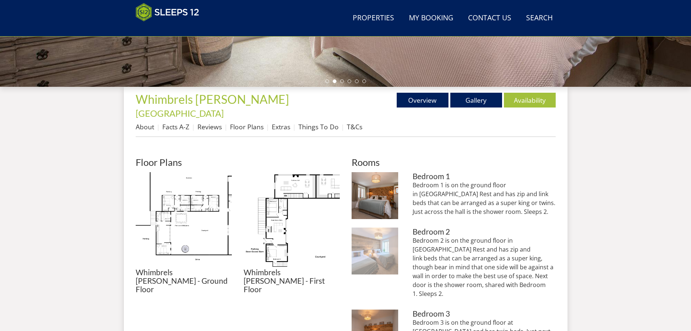
scroll to position [271, 0]
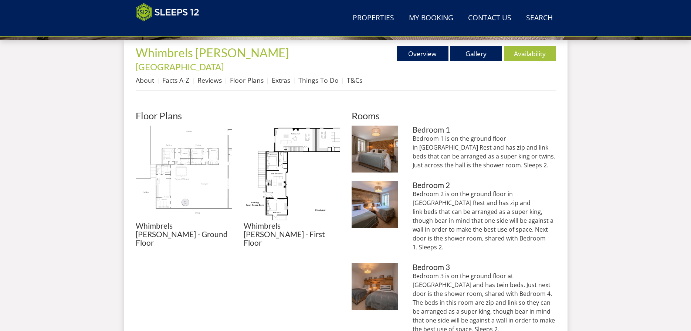
click at [183, 171] on img at bounding box center [184, 174] width 96 height 96
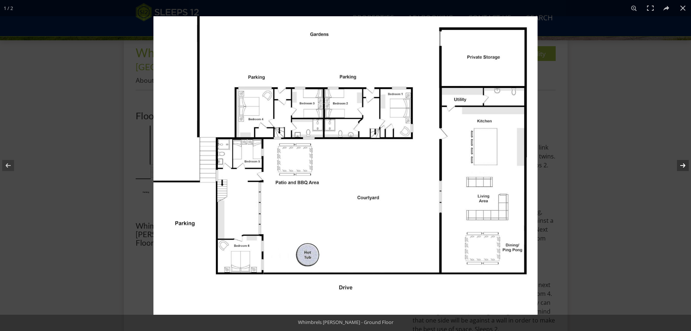
click at [685, 165] on button at bounding box center [678, 165] width 26 height 37
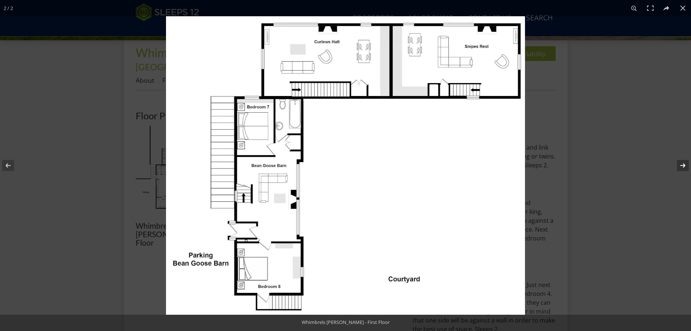
click at [685, 165] on button at bounding box center [678, 165] width 26 height 37
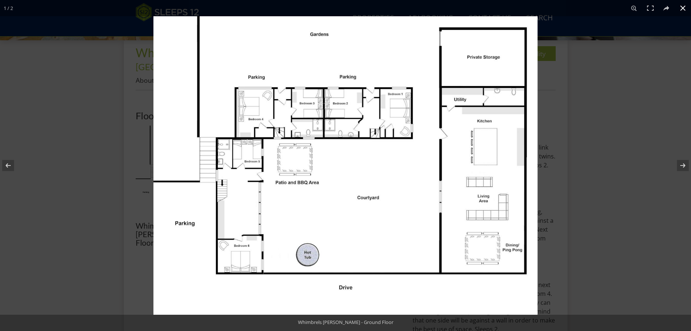
click at [602, 122] on div at bounding box center [498, 181] width 691 height 331
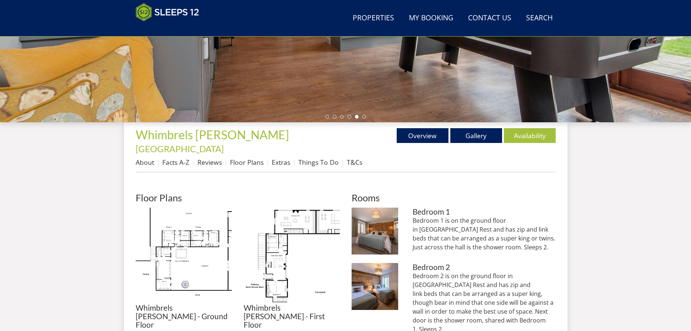
scroll to position [158, 0]
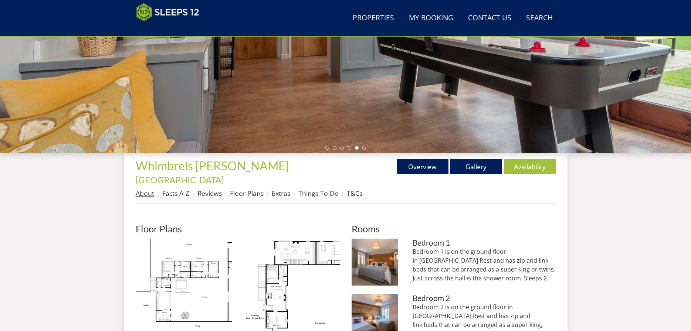
click at [145, 189] on link "About" at bounding box center [145, 193] width 18 height 9
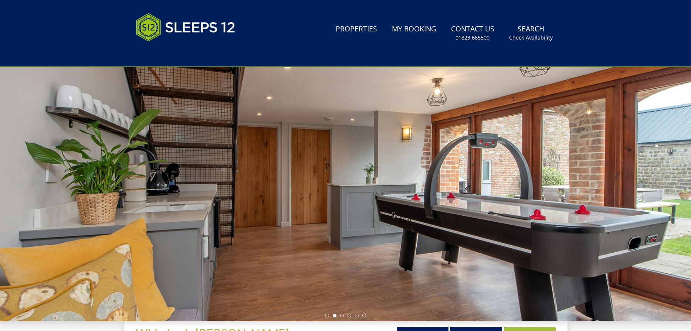
scroll to position [120, 0]
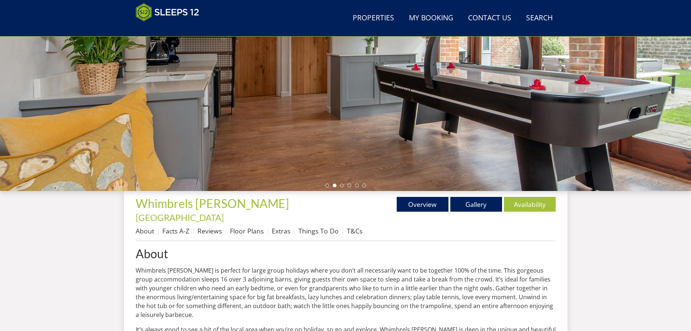
click at [344, 186] on ul at bounding box center [345, 186] width 41 height 4
click at [340, 182] on div at bounding box center [345, 61] width 691 height 259
click at [343, 184] on li at bounding box center [342, 186] width 4 height 4
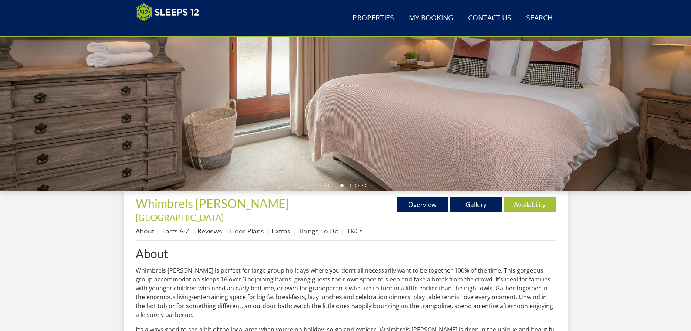
click at [322, 227] on link "Things To Do" at bounding box center [318, 231] width 40 height 9
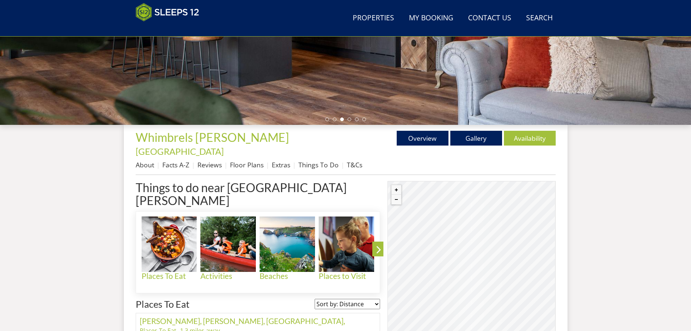
scroll to position [271, 0]
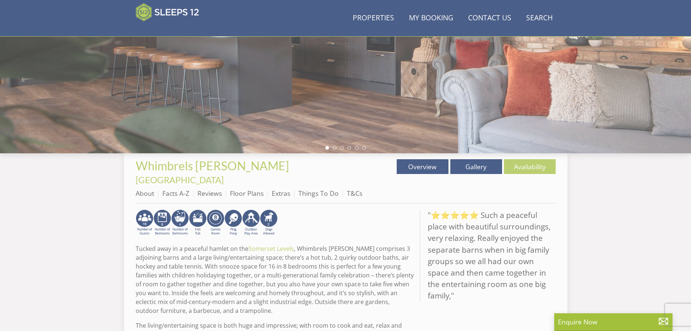
scroll to position [271, 0]
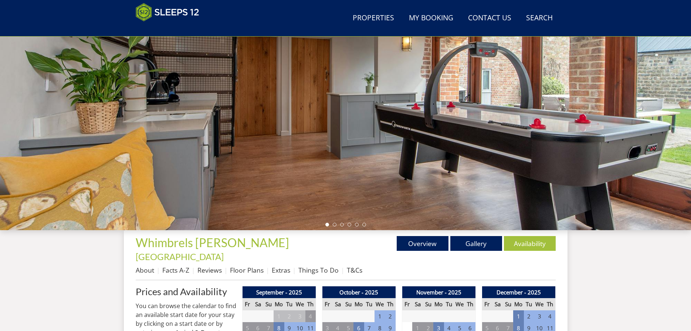
scroll to position [196, 0]
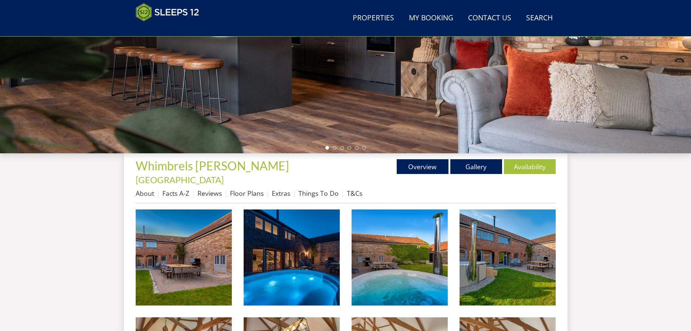
scroll to position [120, 0]
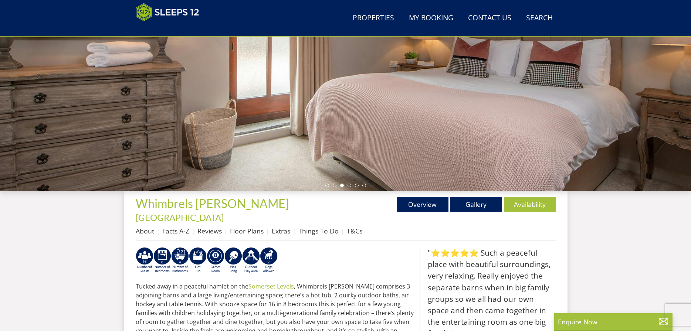
click at [212, 227] on link "Reviews" at bounding box center [209, 231] width 24 height 9
